Goal: Task Accomplishment & Management: Manage account settings

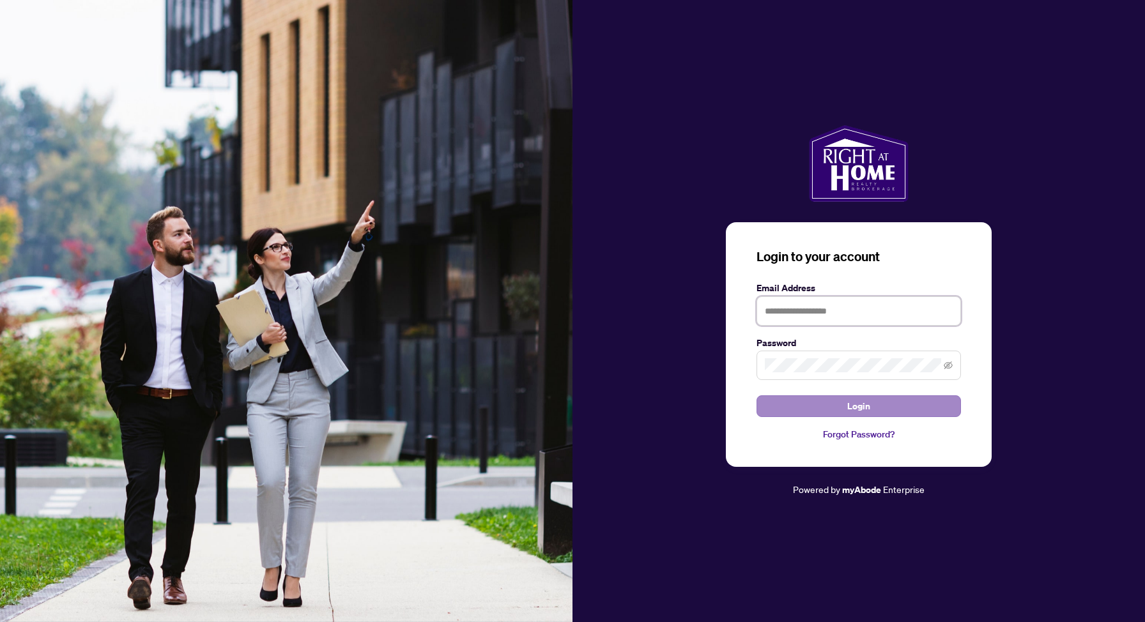
type input "**********"
click at [815, 410] on button "Login" at bounding box center [859, 407] width 205 height 22
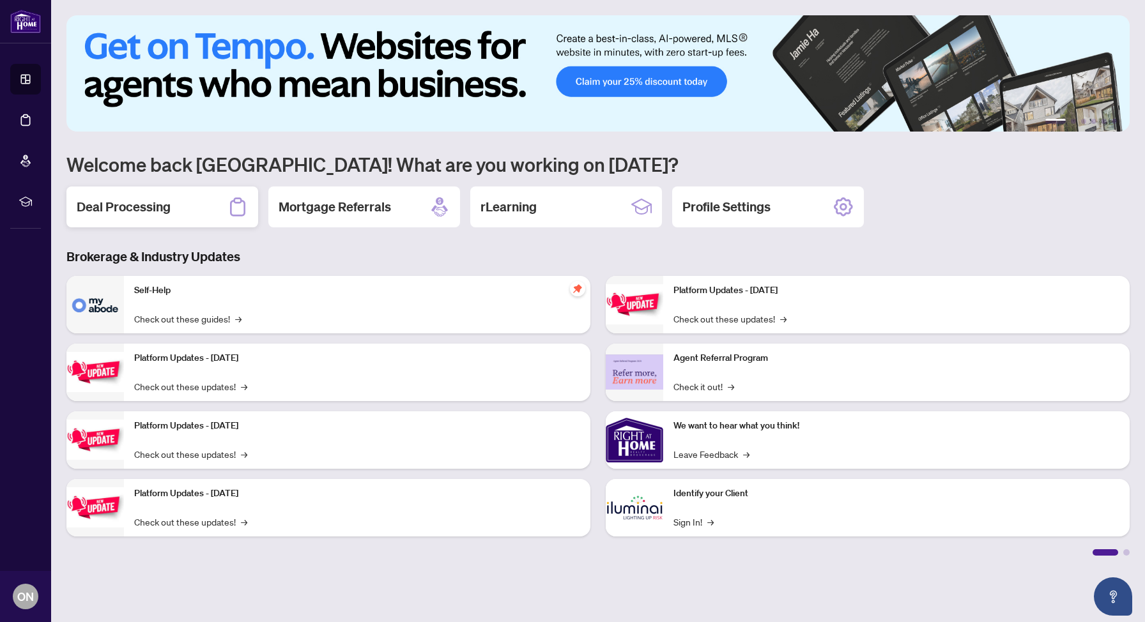
click at [202, 215] on div "Deal Processing" at bounding box center [162, 207] width 192 height 41
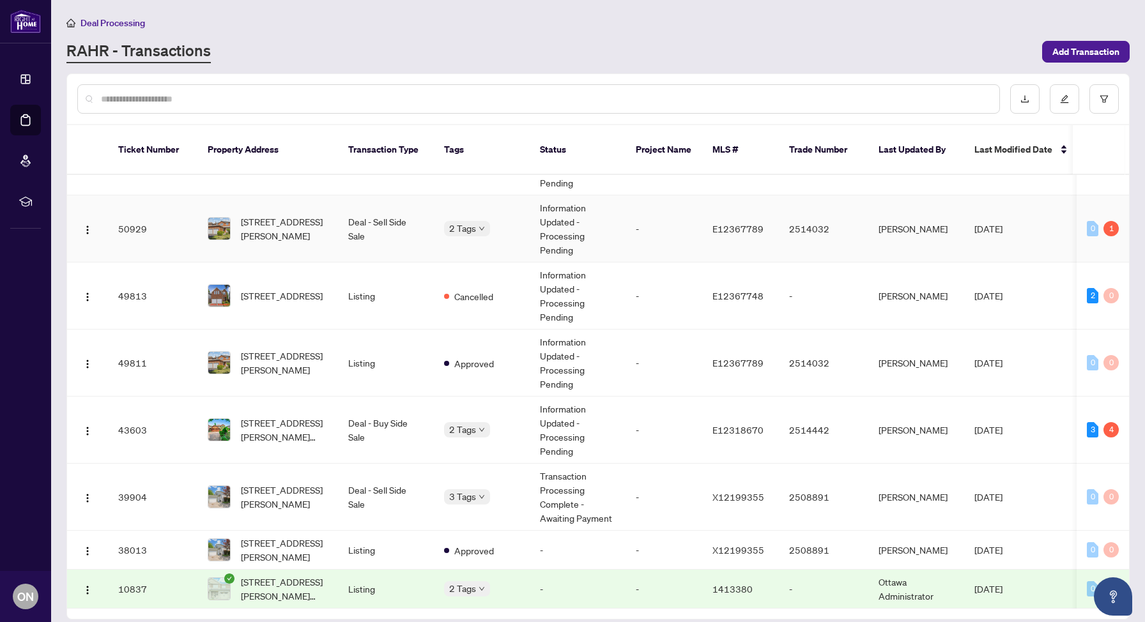
scroll to position [50, 0]
click at [259, 424] on span "[STREET_ADDRESS][PERSON_NAME][PERSON_NAME]" at bounding box center [284, 430] width 87 height 28
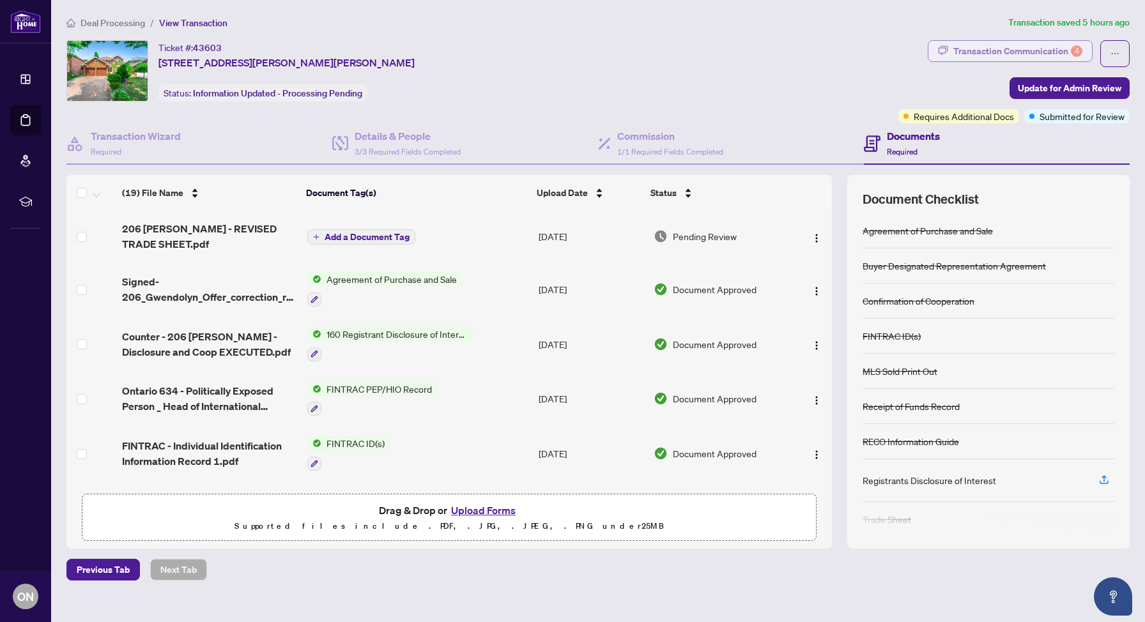
click at [892, 44] on div "Transaction Communication 4" at bounding box center [1018, 51] width 129 height 20
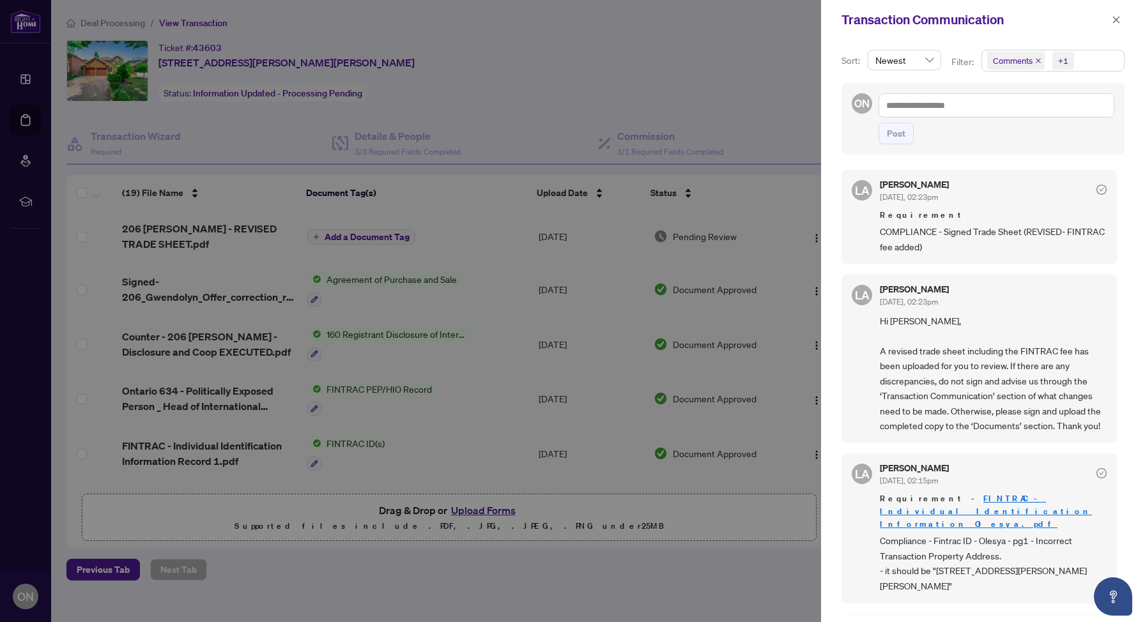
click at [399, 435] on div at bounding box center [572, 311] width 1145 height 622
click at [892, 23] on icon "close" at bounding box center [1116, 19] width 9 height 9
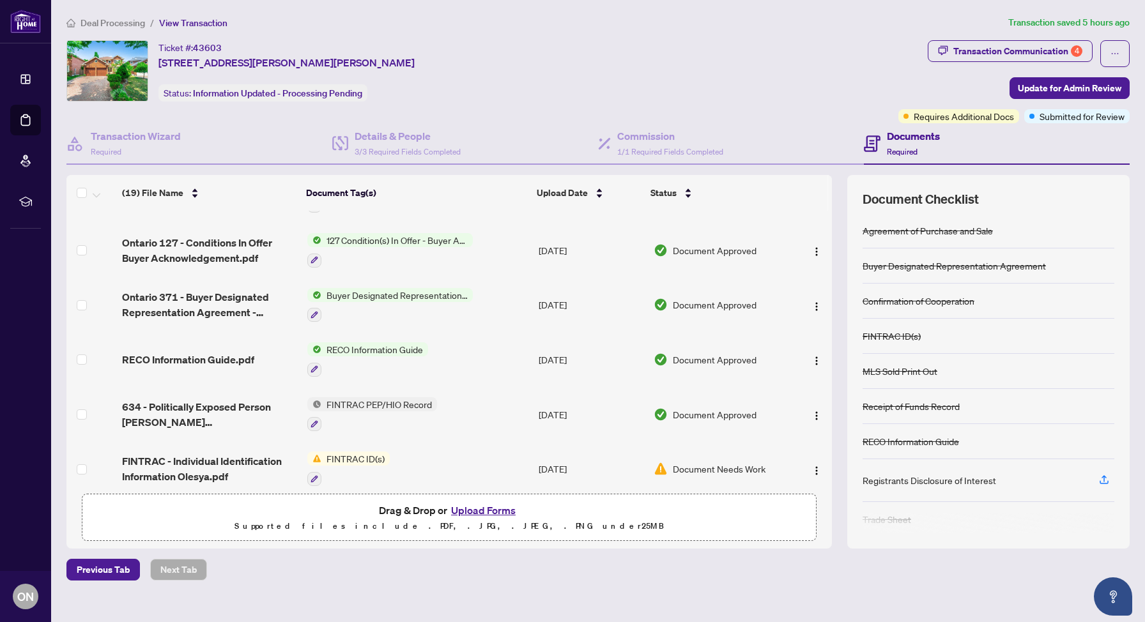
scroll to position [734, 0]
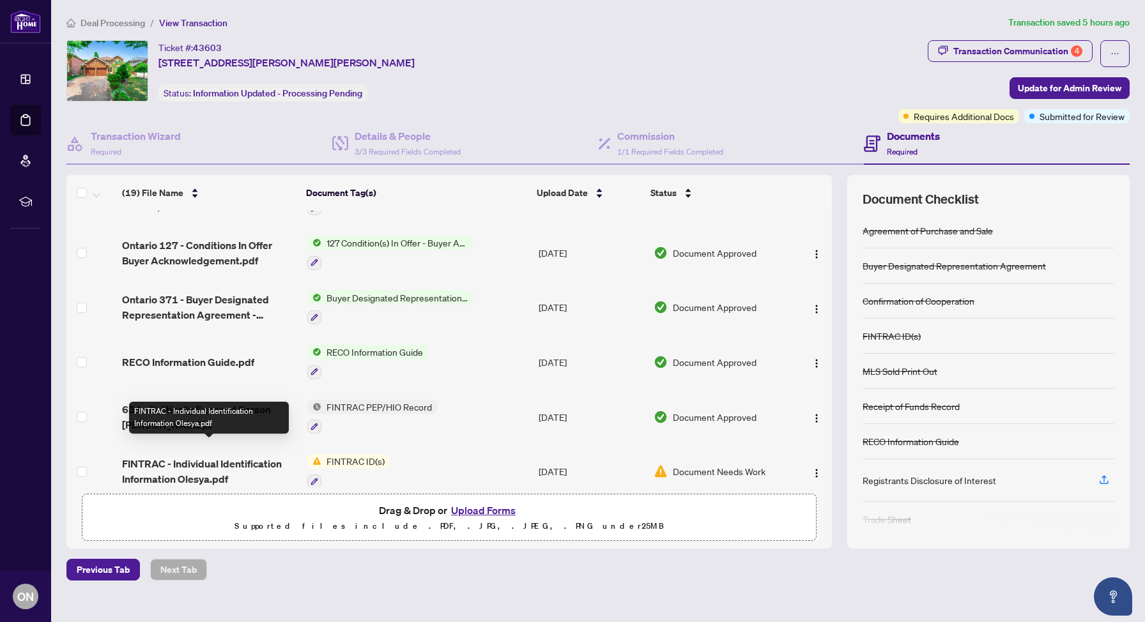
click at [189, 457] on span "FINTRAC - Individual Identification Information Olesya.pdf" at bounding box center [209, 471] width 175 height 31
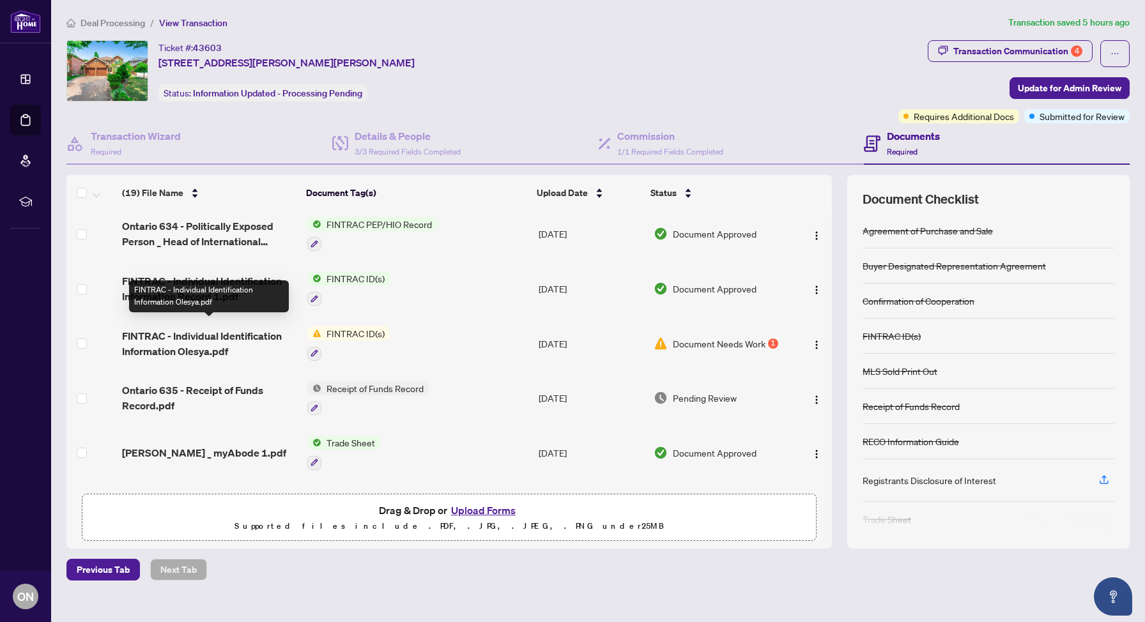
scroll to position [164, 0]
click at [182, 335] on span "FINTRAC - Individual Identification Information Olesya.pdf" at bounding box center [209, 345] width 175 height 31
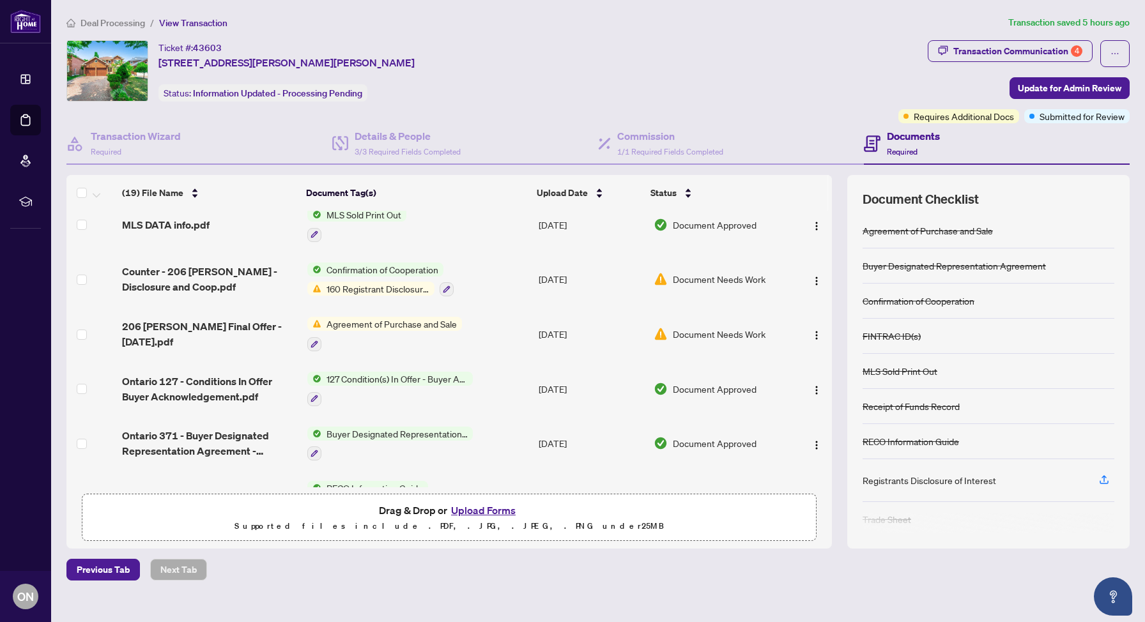
scroll to position [737, 0]
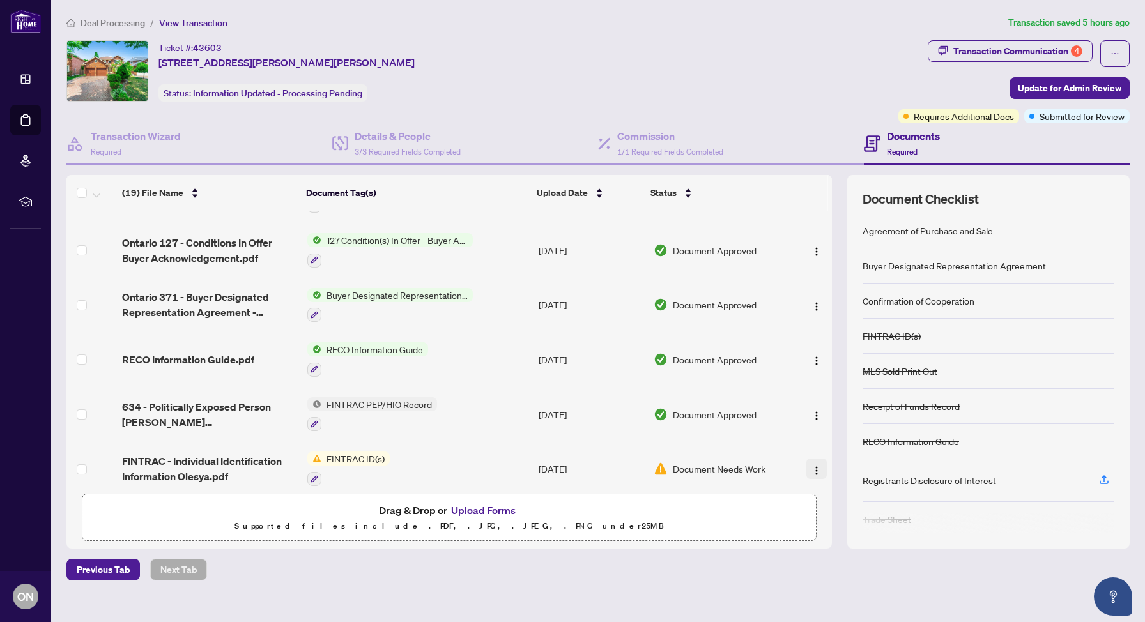
click at [812, 466] on img "button" at bounding box center [817, 471] width 10 height 10
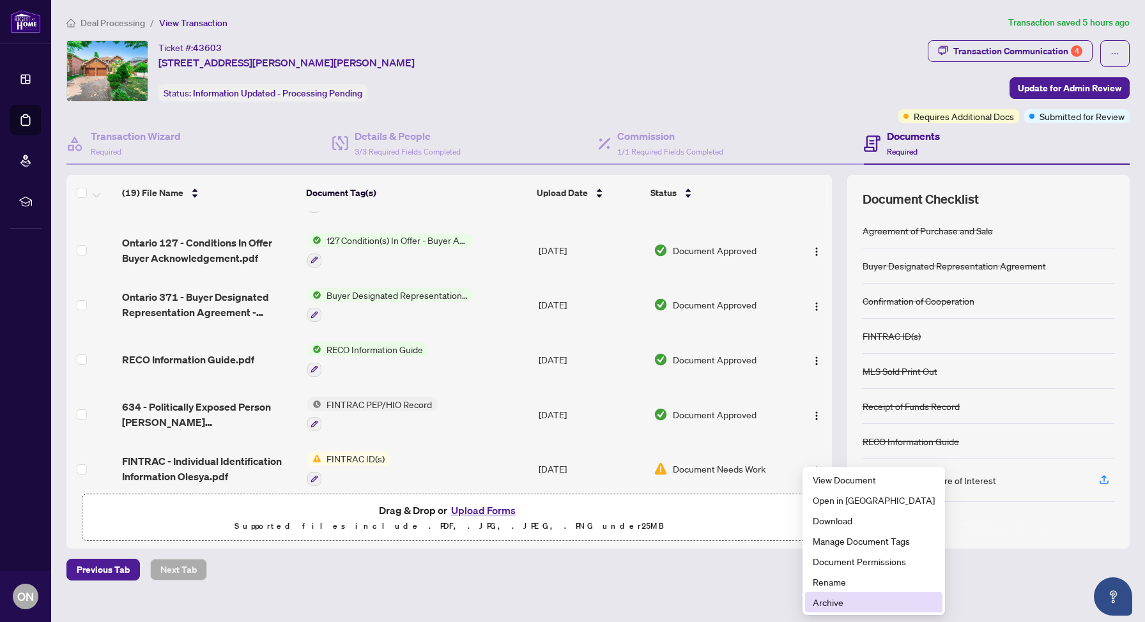
click at [831, 596] on span "Archive" at bounding box center [874, 603] width 122 height 14
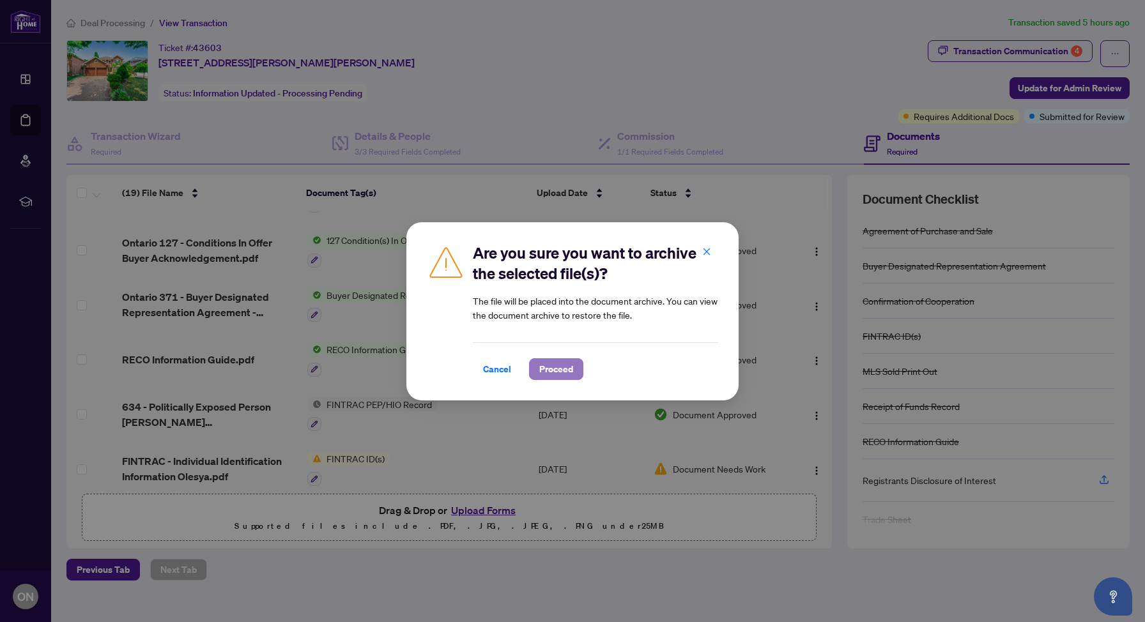
click at [555, 375] on span "Proceed" at bounding box center [556, 369] width 34 height 20
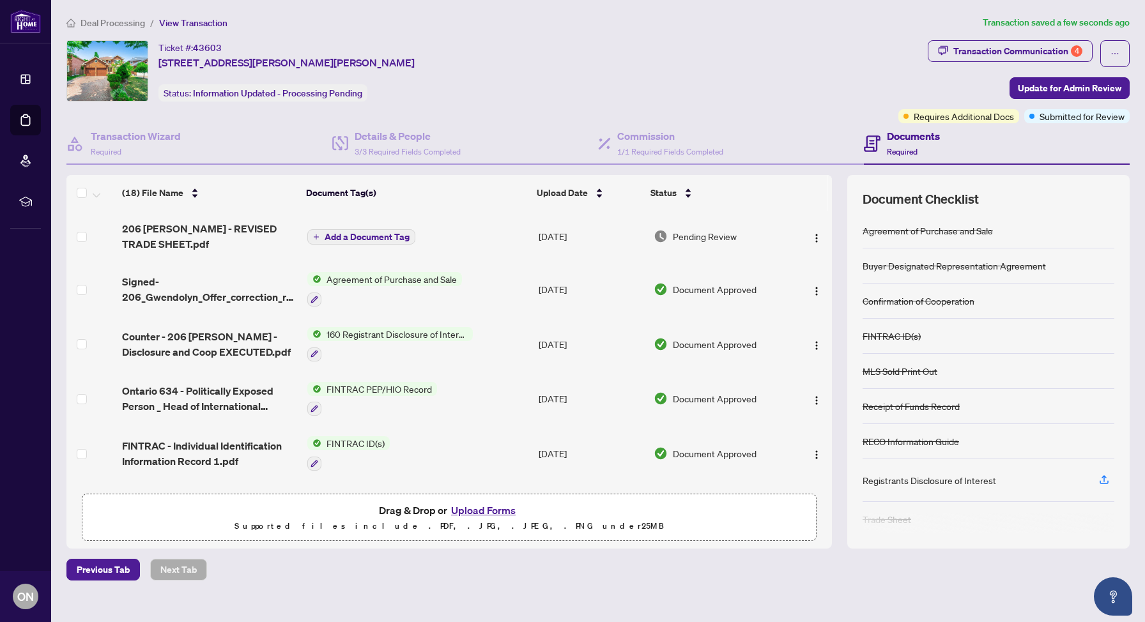
scroll to position [8, 0]
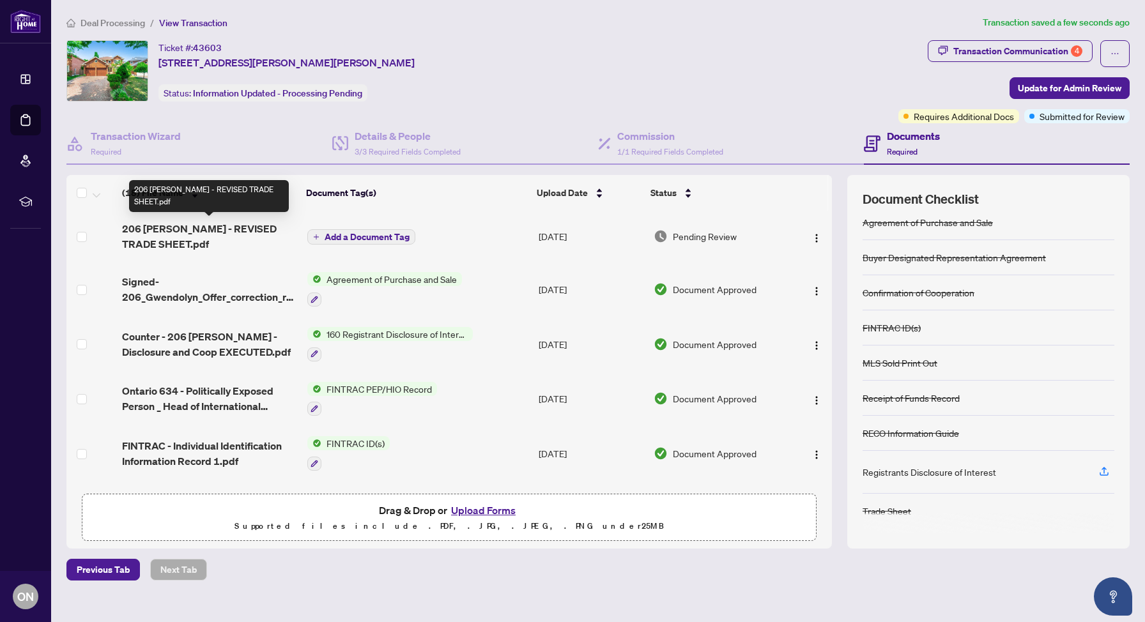
click at [224, 229] on span "206 [PERSON_NAME] - REVISED TRADE SHEET.pdf" at bounding box center [209, 236] width 175 height 31
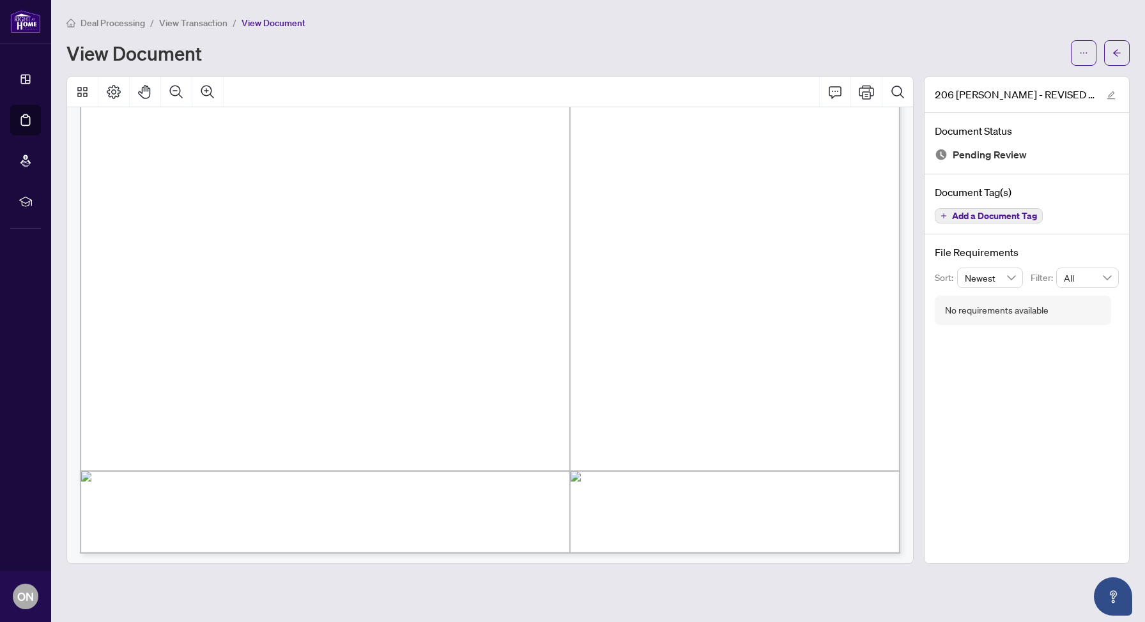
scroll to position [631, 0]
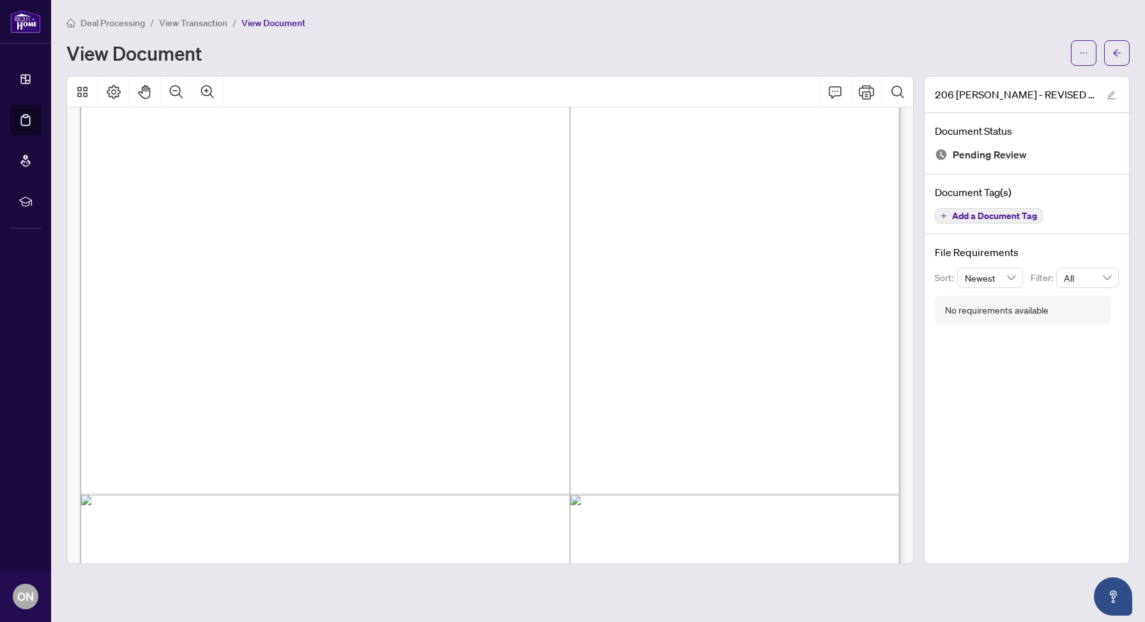
drag, startPoint x: 323, startPoint y: 473, endPoint x: 323, endPoint y: 458, distance: 14.7
click at [323, 458] on div "Page 1" at bounding box center [941, 630] width 1722 height 2228
drag, startPoint x: 323, startPoint y: 458, endPoint x: 320, endPoint y: 431, distance: 27.0
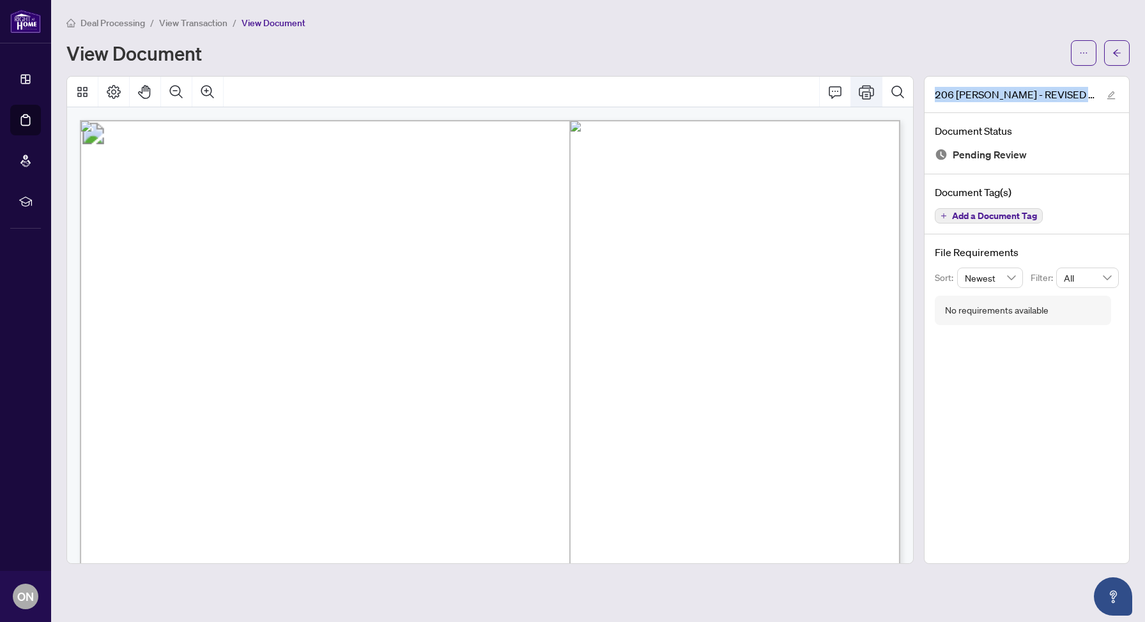
drag, startPoint x: 939, startPoint y: 105, endPoint x: 822, endPoint y: 81, distance: 120.1
click at [822, 81] on div "206 [PERSON_NAME] - REVISED TRADE SHEET.pdf Document Status Pending Review Docu…" at bounding box center [598, 320] width 1074 height 488
